Goal: Check status: Check status

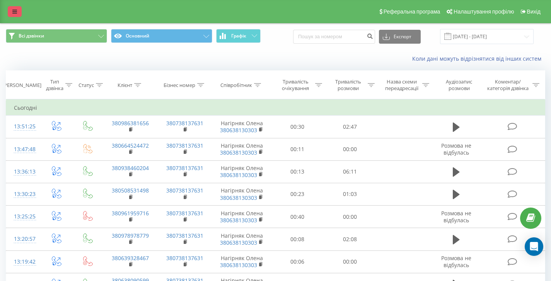
click at [12, 16] on link at bounding box center [15, 11] width 14 height 11
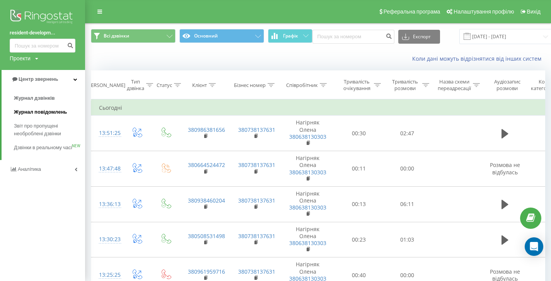
click at [41, 108] on span "Журнал повідомлень" at bounding box center [40, 112] width 53 height 8
click at [50, 130] on span "Звіт про пропущені необроблені дзвінки" at bounding box center [47, 129] width 67 height 15
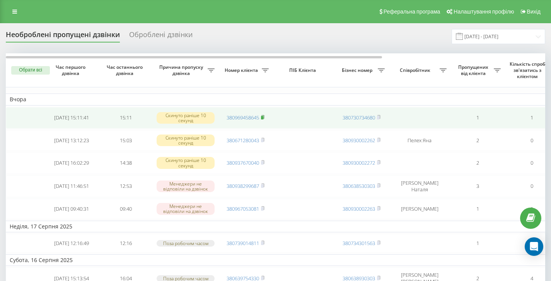
click at [264, 118] on rect at bounding box center [262, 117] width 2 height 3
